Goal: Communication & Community: Ask a question

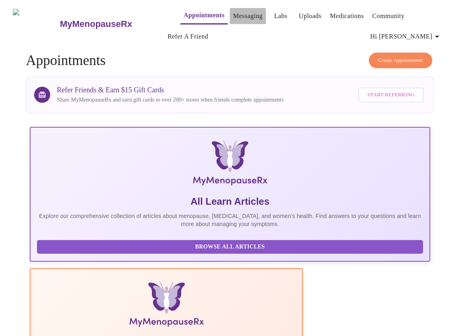
click at [233, 14] on link "Messaging" at bounding box center [247, 15] width 29 height 11
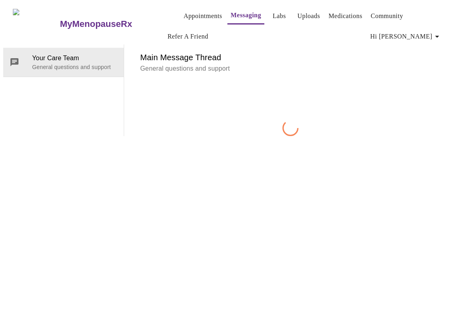
scroll to position [41, 0]
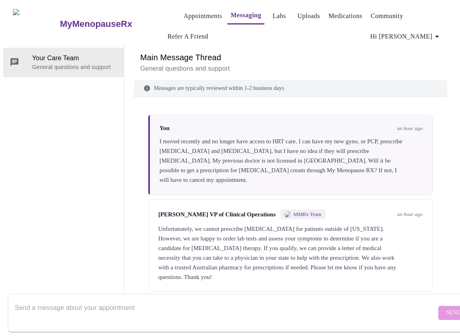
click at [227, 224] on div "Unfortunately, we cannot prescribe [MEDICAL_DATA] for patients outside of [US_S…" at bounding box center [290, 253] width 264 height 58
click at [234, 237] on div "Unfortunately, we cannot prescribe [MEDICAL_DATA] for patients outside of [US_S…" at bounding box center [290, 253] width 264 height 58
click at [304, 224] on div "Unfortunately, we cannot prescribe [MEDICAL_DATA] for patients outside of [US_S…" at bounding box center [290, 253] width 264 height 58
click at [236, 301] on textarea "Send a message about your appointment" at bounding box center [225, 313] width 421 height 26
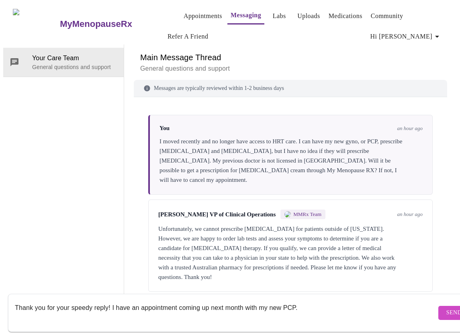
drag, startPoint x: 304, startPoint y: 299, endPoint x: 295, endPoint y: 300, distance: 8.5
click at [111, 300] on textarea "Thank you for your speedy reply! I have an appointment coming up next month wit…" at bounding box center [225, 313] width 421 height 26
click at [177, 300] on textarea "Thank you for your speedy reply! I have very recent labs. But, I am on HRT, inc…" at bounding box center [225, 313] width 421 height 26
drag, startPoint x: 342, startPoint y: 300, endPoint x: 243, endPoint y: 301, distance: 98.3
click at [118, 311] on textarea "Thank you for your speedy reply! I have very recent labs. Within the last month…" at bounding box center [225, 313] width 421 height 26
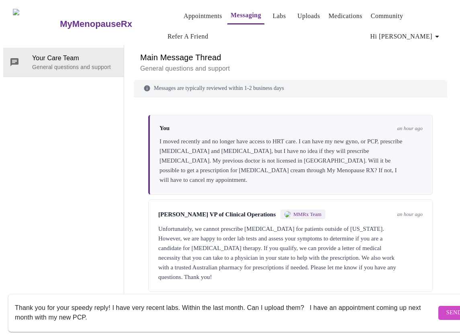
click at [303, 300] on textarea "Thank you for your speedy reply! I have very recent labs. Within the last month…" at bounding box center [225, 313] width 421 height 26
copy div "etter of medical necessity"
drag, startPoint x: 311, startPoint y: 208, endPoint x: 382, endPoint y: 208, distance: 71.8
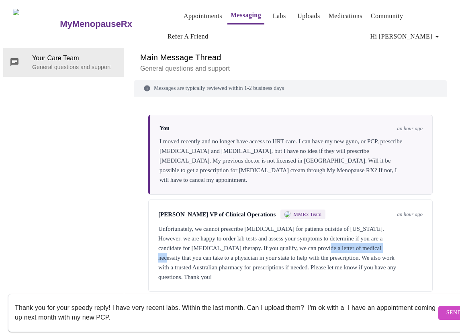
click at [382, 224] on div "Unfortunately, we cannot prescribe [MEDICAL_DATA] for patients outside of [US_S…" at bounding box center [290, 253] width 264 height 58
click at [341, 300] on textarea "Thank you for your speedy reply! I have very recent labs. Within the last month…" at bounding box center [225, 313] width 421 height 26
paste textarea "etter of medical necessity"
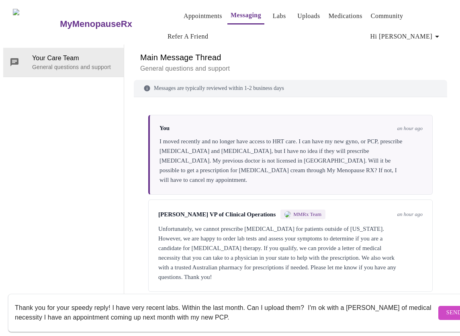
click at [340, 300] on textarea "Thank you for your speedy reply! I have very recent labs. Within the last month…" at bounding box center [225, 313] width 421 height 26
click at [298, 300] on textarea "Thank you for your speedy reply! I have very recent labs. Within the last month…" at bounding box center [225, 313] width 421 height 26
click at [342, 310] on textarea "Thank you for your speedy reply! I have very recent labs. Within the last month…" at bounding box center [225, 313] width 421 height 26
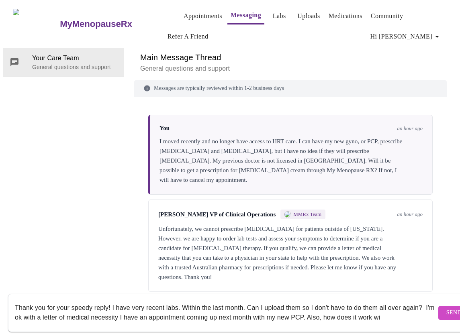
scroll to position [5, 0]
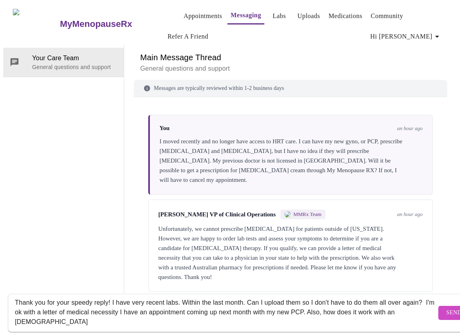
click at [37, 314] on textarea "Thank you for your speedy reply! I have very recent labs. Within the last month…" at bounding box center [225, 313] width 421 height 26
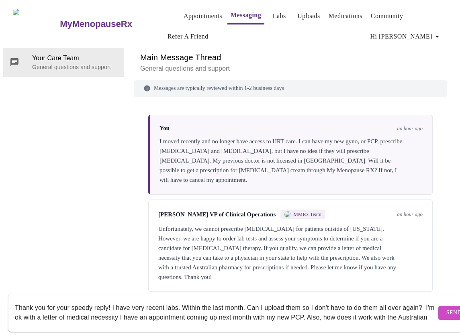
click at [78, 316] on textarea "Thank you for your speedy reply! I have very recent labs. Within the last month…" at bounding box center [225, 313] width 421 height 26
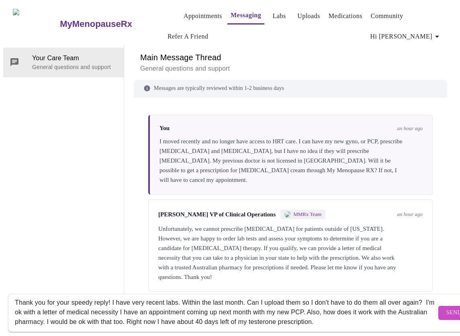
click at [314, 315] on textarea "Thank you for your speedy reply! I have very recent labs. Within the last month…" at bounding box center [225, 313] width 421 height 26
click at [395, 313] on textarea "Thank you for your speedy reply! I have very recent labs. Within the last month…" at bounding box center [225, 313] width 421 height 26
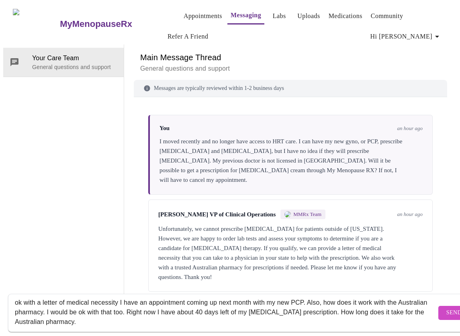
click at [150, 315] on textarea "Thank you for your speedy reply! I have very recent labs. Within the last month…" at bounding box center [225, 313] width 421 height 26
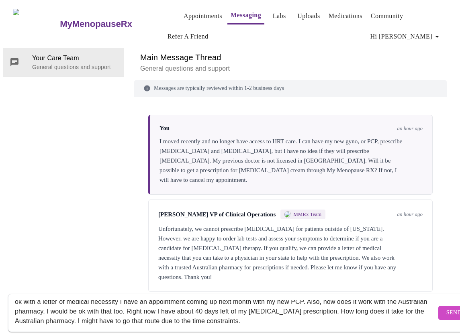
scroll to position [13, 0]
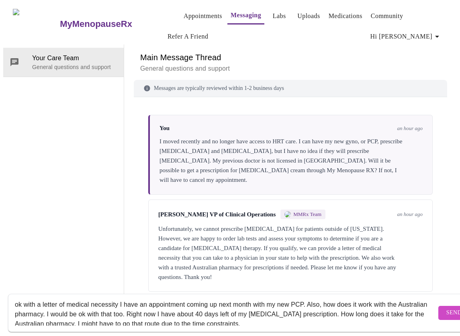
click at [152, 300] on textarea "Thank you for your speedy reply! I have very recent labs. Within the last month…" at bounding box center [225, 313] width 421 height 26
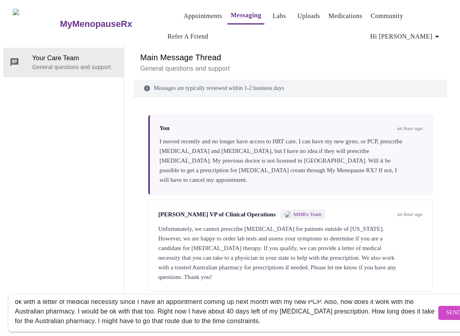
scroll to position [19, 0]
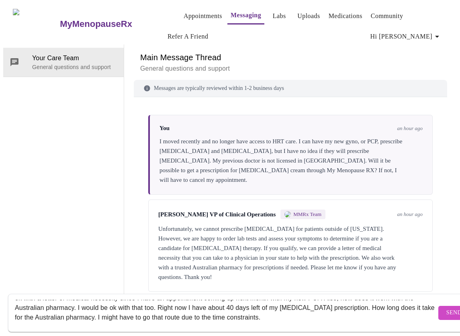
click at [144, 311] on textarea "Thank you for your speedy reply! I have very recent labs. Within the last month…" at bounding box center [225, 313] width 421 height 26
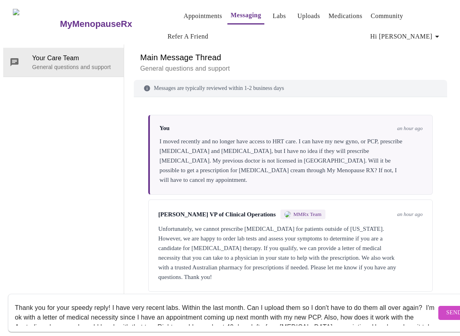
drag, startPoint x: 315, startPoint y: 311, endPoint x: -3, endPoint y: 267, distance: 320.8
click at [0, 267] on html "MyMenopauseRx Appointments Messaging Labs Uploads Medications Community Refer a…" at bounding box center [230, 159] width 460 height 319
type textarea "Thank you for your speedy reply! I have very recent labs. Within the last month…"
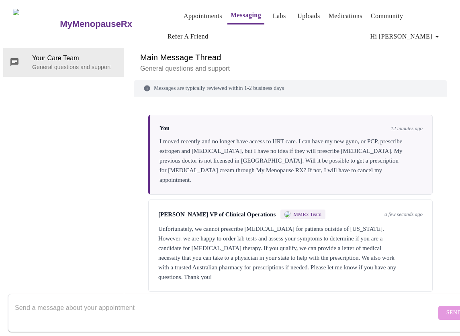
scroll to position [41, 0]
click at [191, 300] on textarea "Send a message about your appointment" at bounding box center [225, 313] width 421 height 26
paste textarea "Thank you for your quick reply! I have very recent lab work from within the las…"
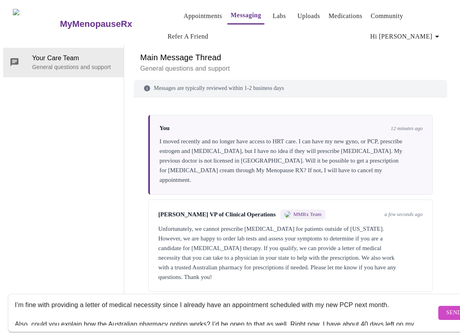
scroll to position [12, 0]
drag, startPoint x: 114, startPoint y: 299, endPoint x: 87, endPoint y: 298, distance: 26.9
click at [87, 300] on textarea "Thank you for your quick reply! I have very recent lab work from within the las…" at bounding box center [225, 313] width 421 height 26
click at [191, 300] on textarea "Thank you for your quick reply! I have very recent lab work from within the las…" at bounding box center [225, 313] width 421 height 26
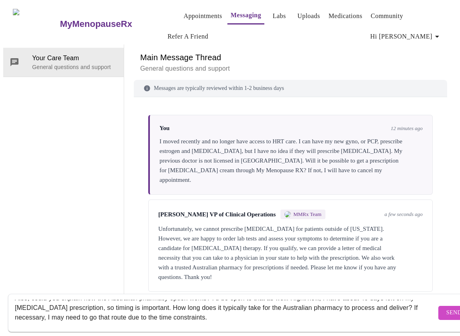
scroll to position [40, 0]
drag, startPoint x: 319, startPoint y: 297, endPoint x: 7, endPoint y: 303, distance: 312.3
click at [7, 303] on div "MyMenopauseRx Appointments Messaging Labs Uploads Medications Community Refer a…" at bounding box center [229, 159] width 453 height 312
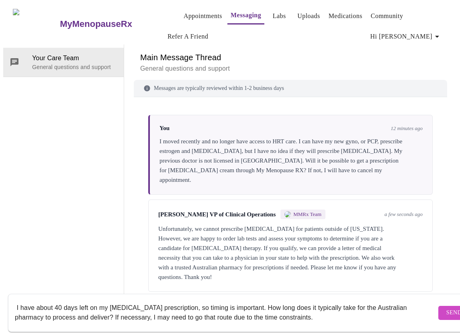
scroll to position [39, 0]
click at [388, 312] on textarea "Thank you for your quick reply! I have very recent lab work from within the las…" at bounding box center [225, 313] width 421 height 26
type textarea "Thank you for your quick reply! I have very recent lab work from within the las…"
click at [446, 308] on span "Send" at bounding box center [453, 313] width 15 height 10
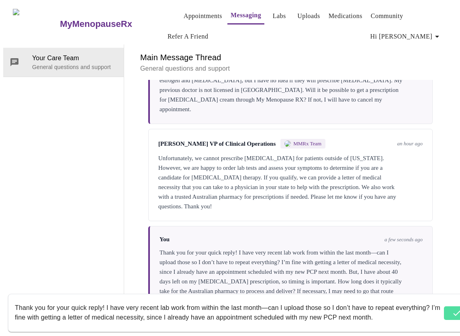
scroll to position [77, 0]
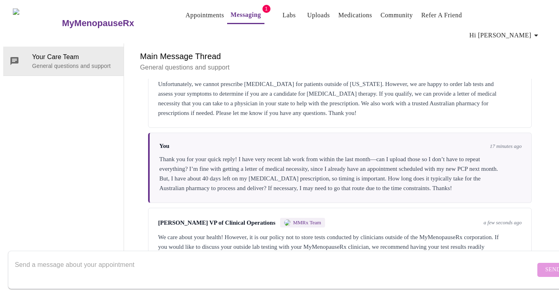
scroll to position [152, 0]
click at [239, 232] on div "We care about your health! However, it is our policy not to store tests conduct…" at bounding box center [340, 246] width 364 height 29
click at [354, 260] on textarea "Send a message about your appointment" at bounding box center [275, 269] width 521 height 26
type textarea "Thank you!"
click at [545, 264] on span "Send" at bounding box center [552, 269] width 15 height 10
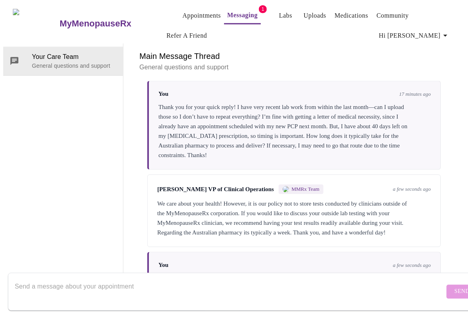
scroll to position [226, 0]
